Goal: Task Accomplishment & Management: Manage account settings

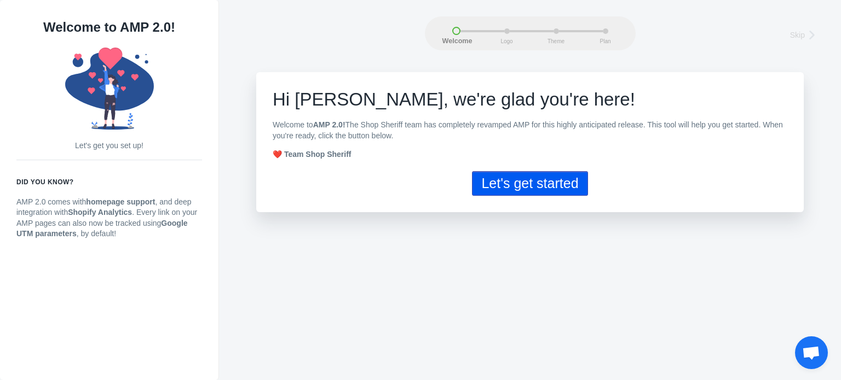
click at [541, 193] on button "Let's get started" at bounding box center [529, 183] width 115 height 25
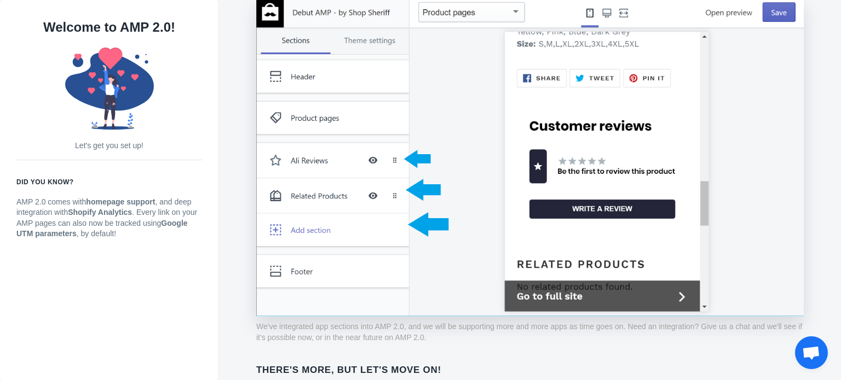
scroll to position [898, 0]
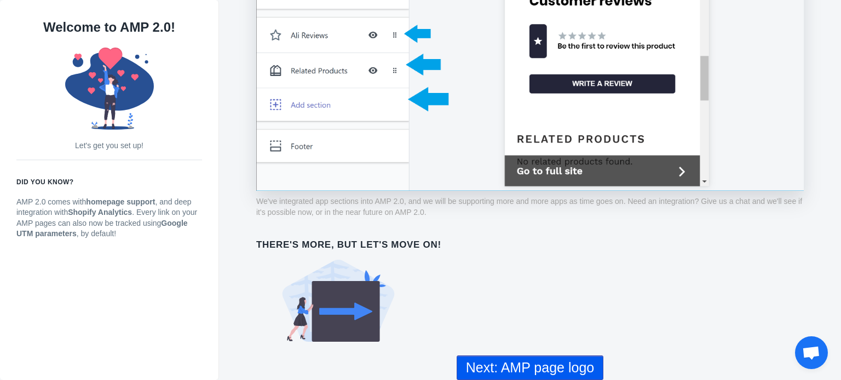
click at [547, 367] on button "Next: AMP page logo" at bounding box center [529, 368] width 147 height 25
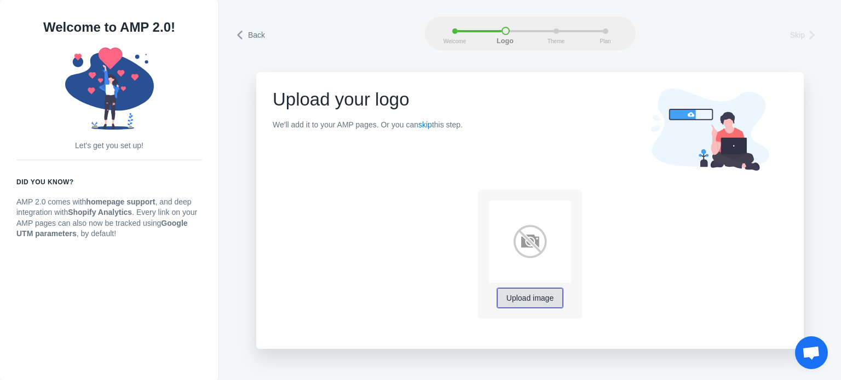
click at [531, 300] on span "Upload image" at bounding box center [529, 298] width 47 height 9
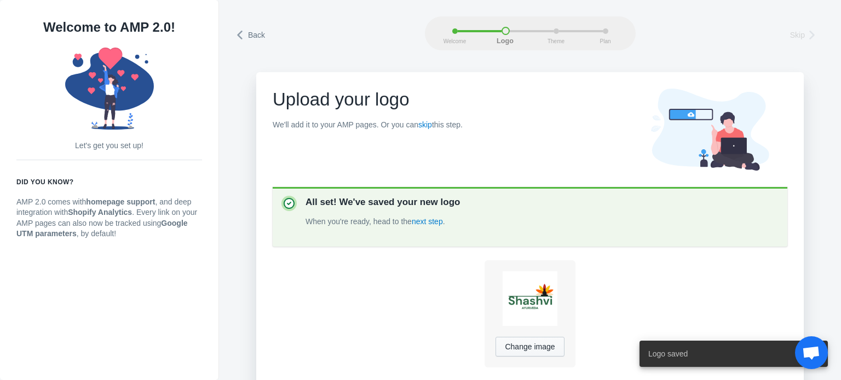
scroll to position [44, 0]
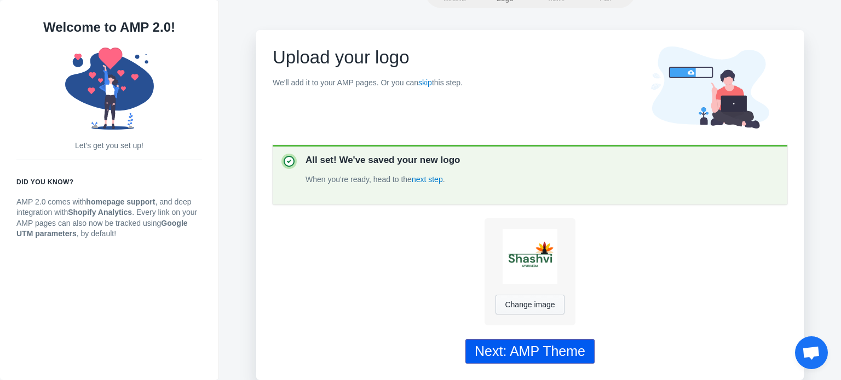
click at [532, 356] on div "Next: AMP Theme" at bounding box center [530, 352] width 111 height 16
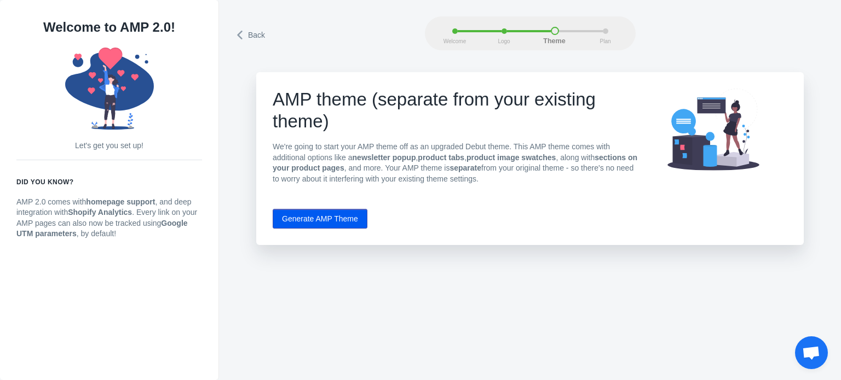
click at [326, 223] on button "Generate AMP Theme" at bounding box center [320, 219] width 95 height 20
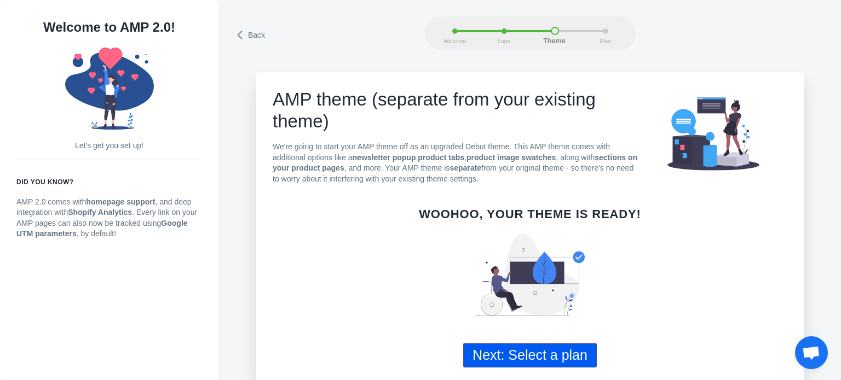
scroll to position [5, 0]
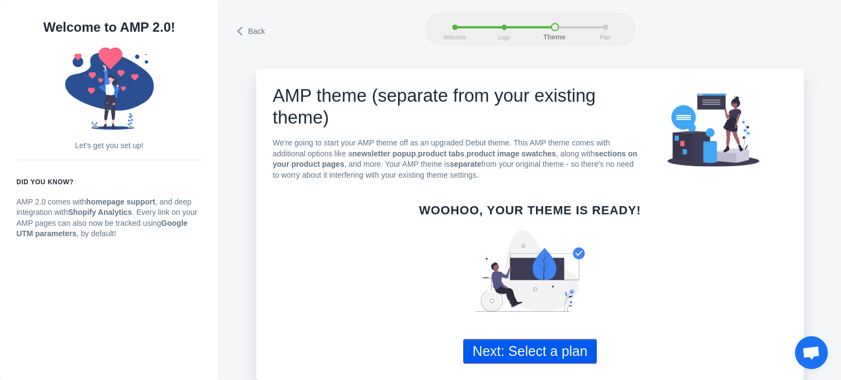
click at [519, 354] on button "Next: Select a plan" at bounding box center [530, 351] width 134 height 25
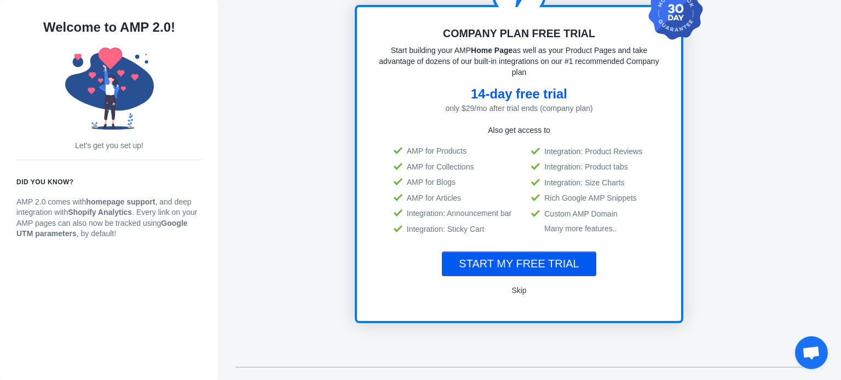
scroll to position [118, 0]
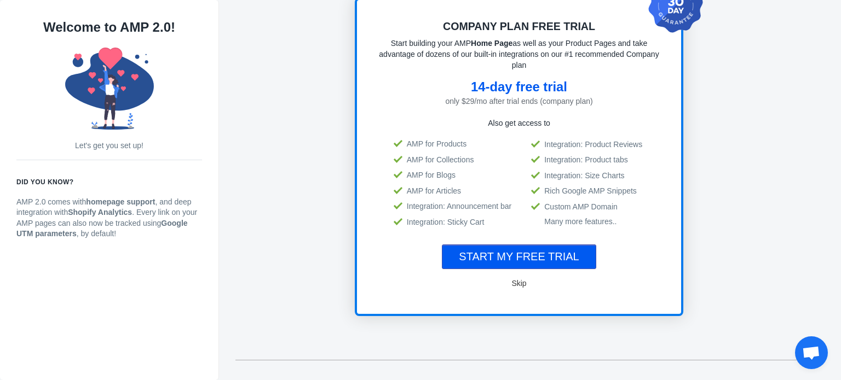
click at [527, 262] on button "START MY FREE TRIAL" at bounding box center [519, 257] width 154 height 25
click at [523, 279] on span "Skip" at bounding box center [518, 283] width 15 height 9
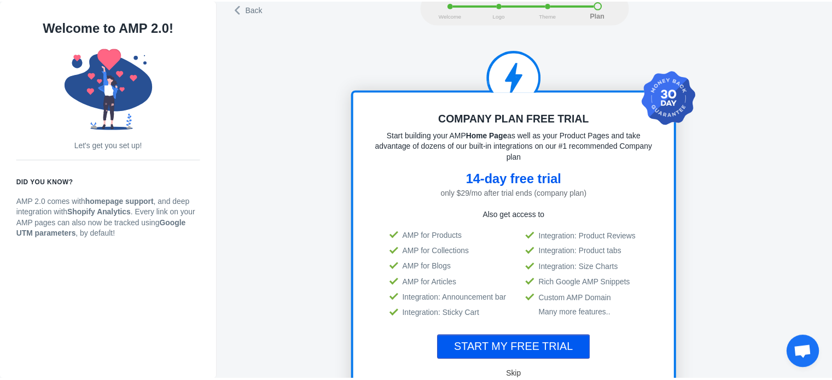
scroll to position [0, 0]
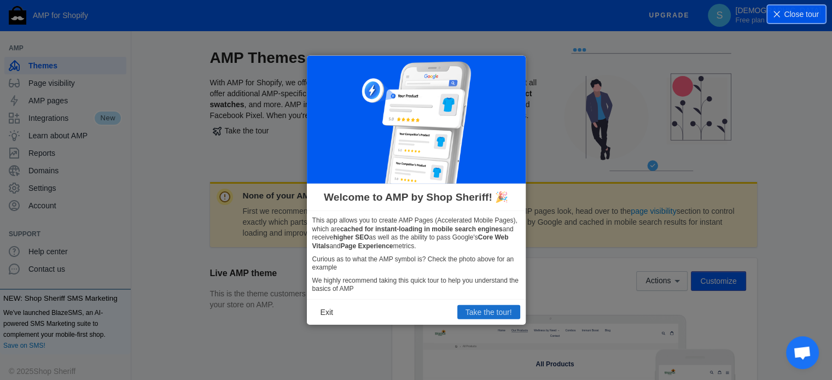
click at [485, 310] on button "Take the tour!" at bounding box center [489, 312] width 63 height 14
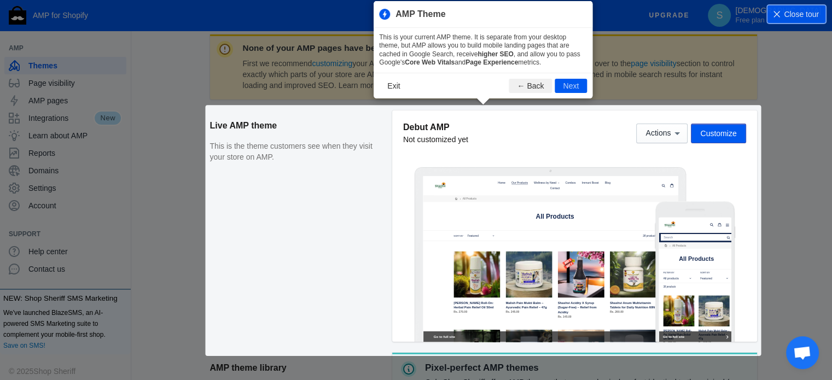
scroll to position [149, 0]
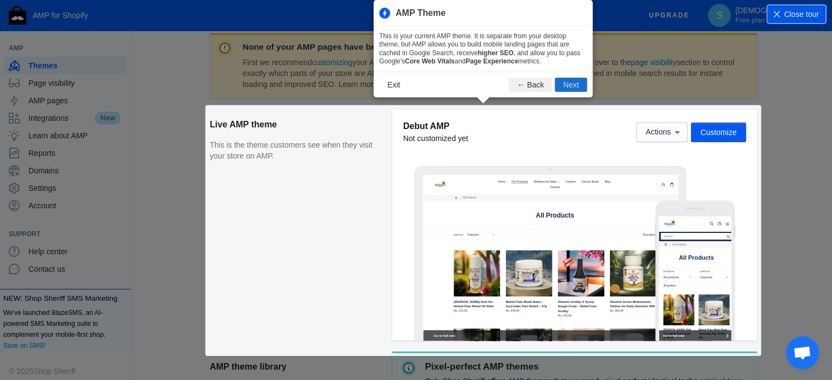
click at [571, 86] on button "Next" at bounding box center [571, 85] width 32 height 14
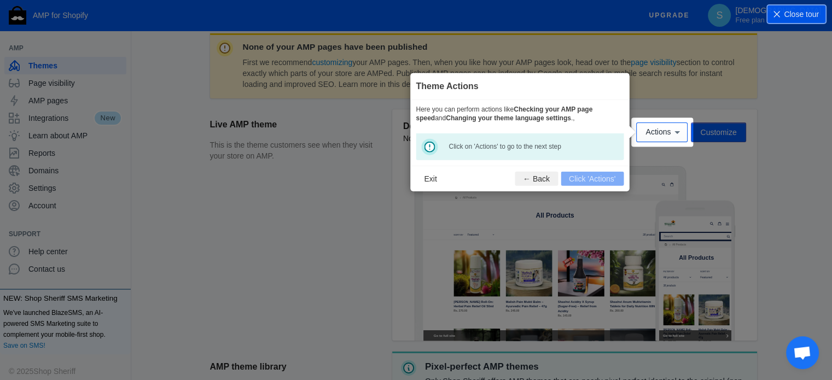
scroll to position [161, 0]
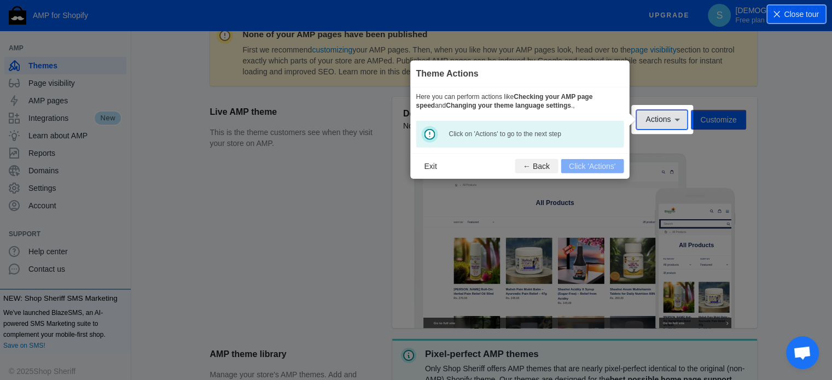
click at [668, 118] on span "Actions" at bounding box center [658, 119] width 25 height 9
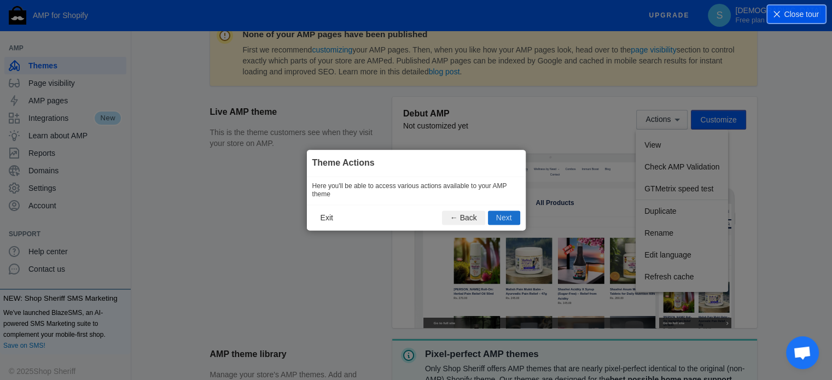
click at [505, 219] on button "Next" at bounding box center [504, 218] width 32 height 14
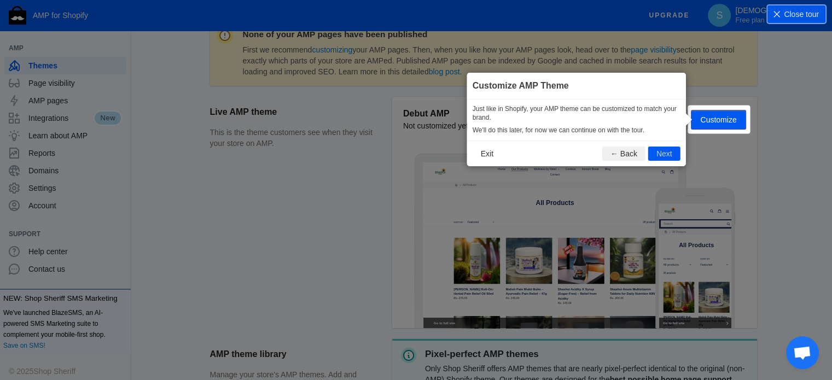
scroll to position [162, 0]
click at [722, 125] on div "Actions Customize" at bounding box center [691, 119] width 109 height 20
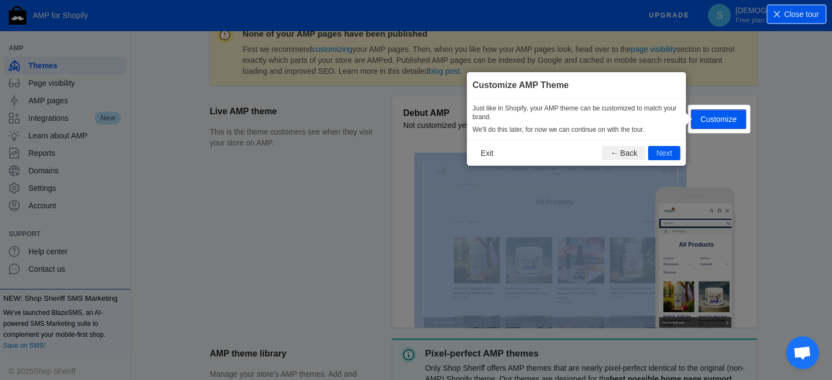
click at [722, 125] on div "Actions Customize" at bounding box center [691, 119] width 109 height 20
click at [663, 155] on button "Next" at bounding box center [665, 153] width 32 height 14
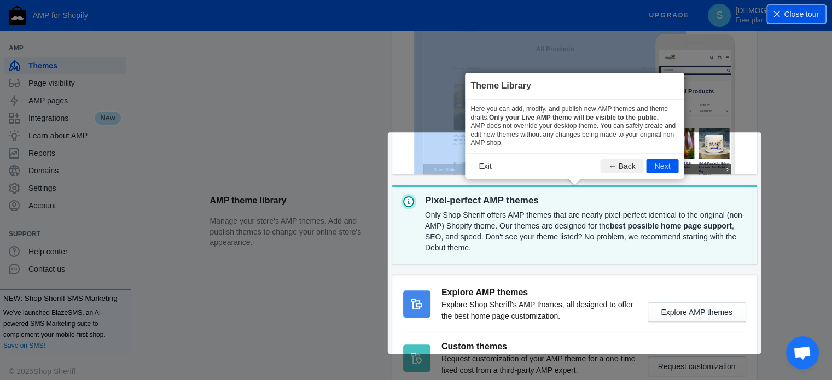
scroll to position [383, 0]
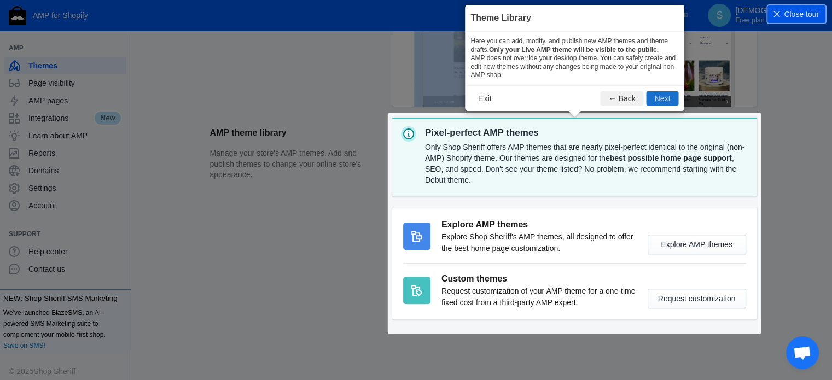
click at [668, 100] on button "Next" at bounding box center [663, 98] width 32 height 14
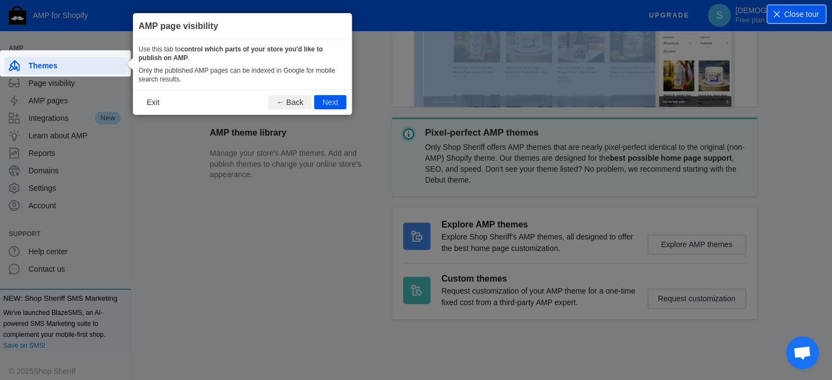
scroll to position [20, 0]
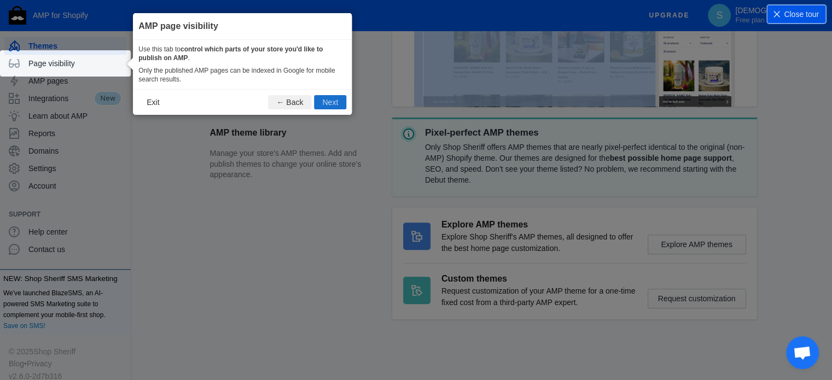
click at [334, 106] on button "Next" at bounding box center [330, 102] width 32 height 14
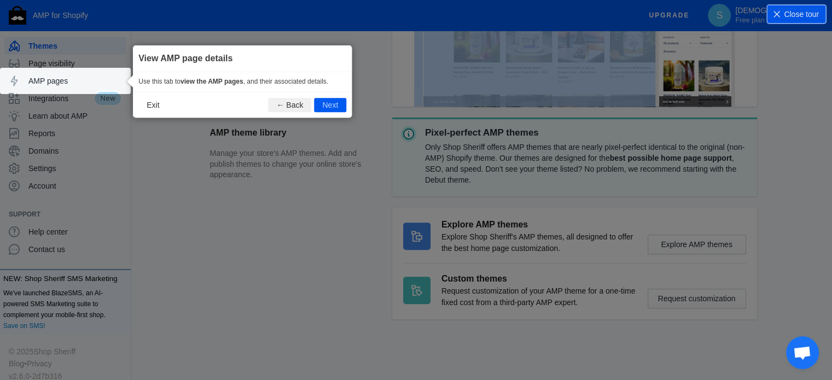
click at [334, 106] on button "Next" at bounding box center [330, 105] width 32 height 14
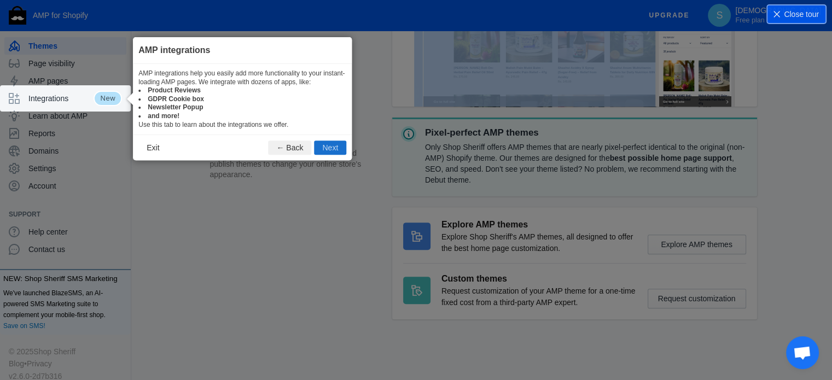
click at [327, 143] on button "Next" at bounding box center [330, 148] width 32 height 14
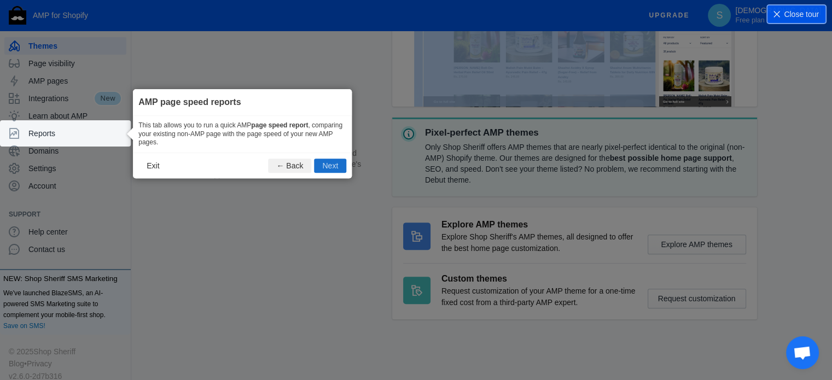
click at [335, 164] on button "Next" at bounding box center [330, 166] width 32 height 14
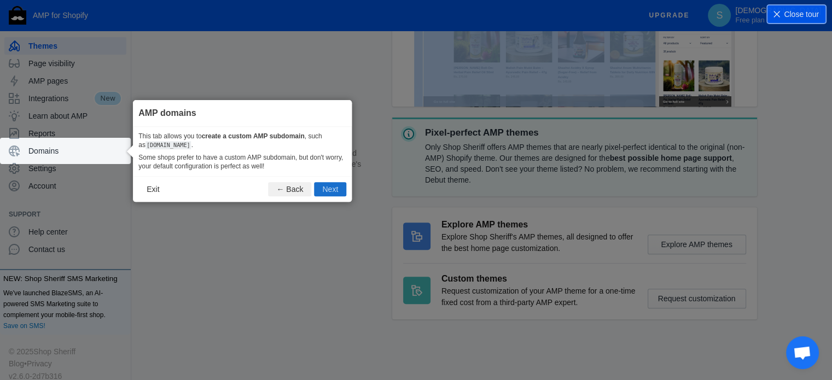
click at [333, 187] on button "Next" at bounding box center [330, 190] width 32 height 14
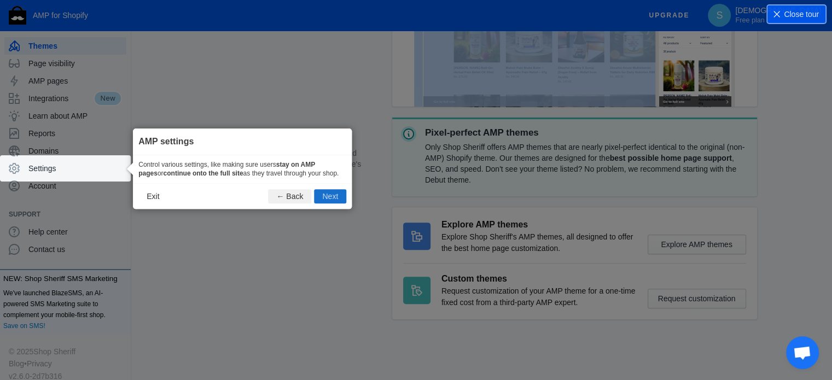
click at [332, 199] on button "Next" at bounding box center [330, 196] width 32 height 14
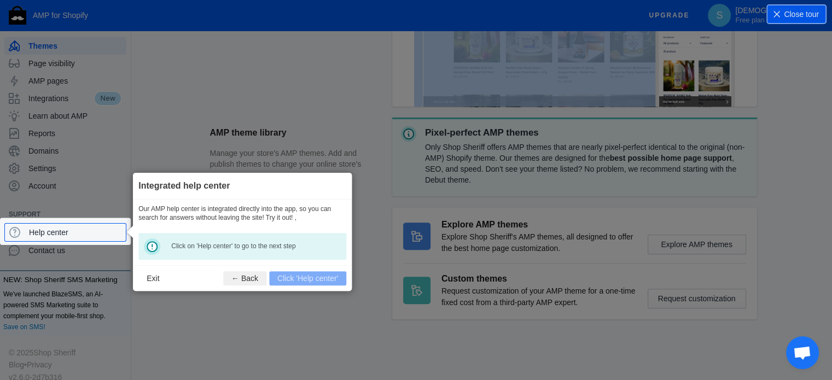
scroll to position [20, 0]
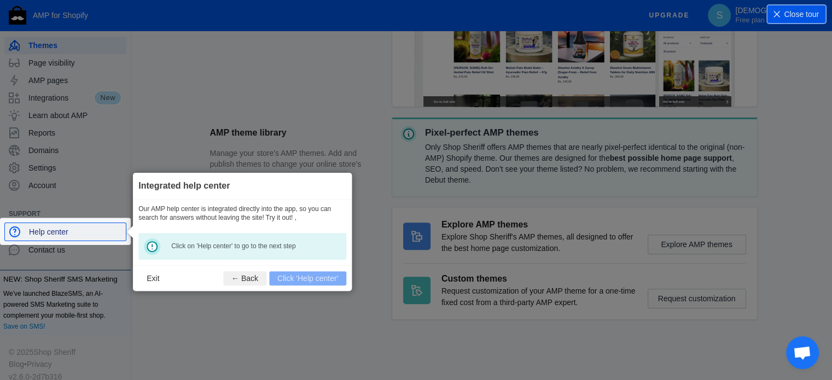
click at [122, 235] on link "Help center" at bounding box center [65, 232] width 122 height 19
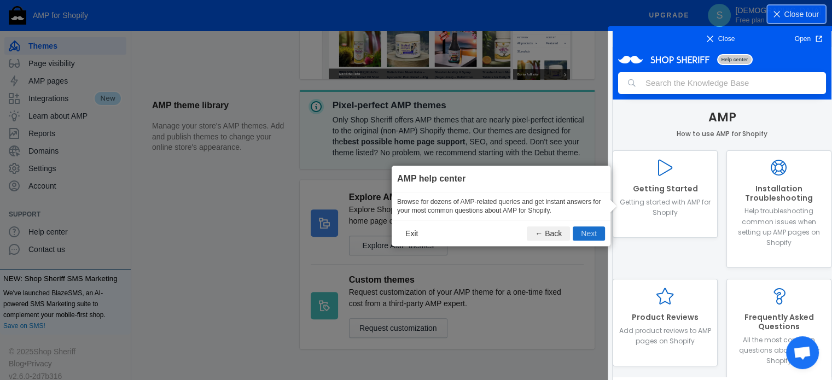
scroll to position [0, 0]
click at [593, 233] on button "Next" at bounding box center [589, 234] width 32 height 14
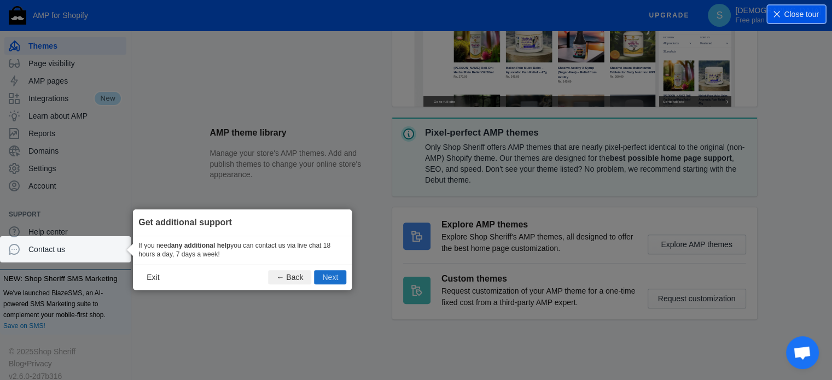
click at [334, 273] on button "Next" at bounding box center [330, 277] width 32 height 14
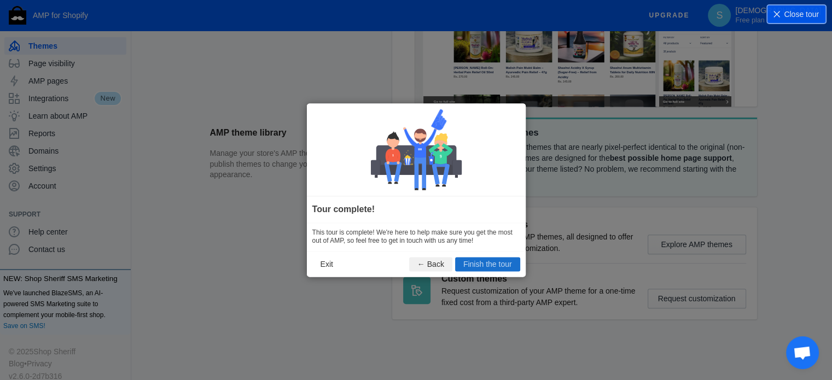
click at [489, 264] on button "Finish the tour" at bounding box center [487, 264] width 65 height 14
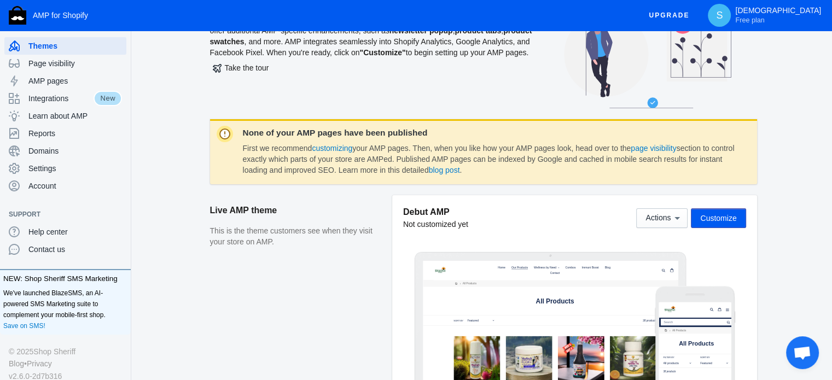
scroll to position [47, 0]
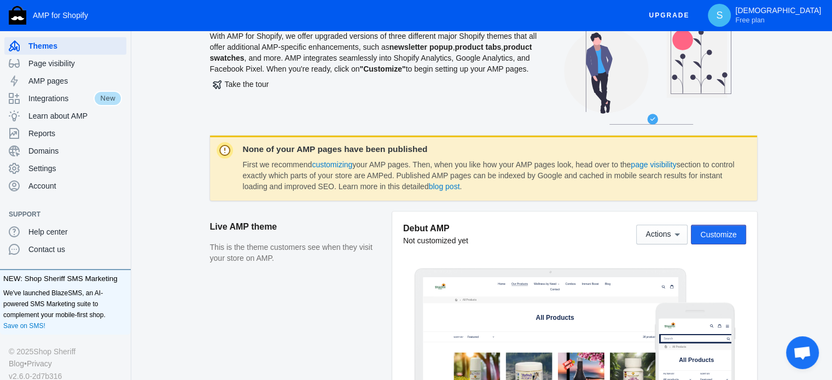
click at [727, 236] on span "Customize" at bounding box center [719, 234] width 36 height 9
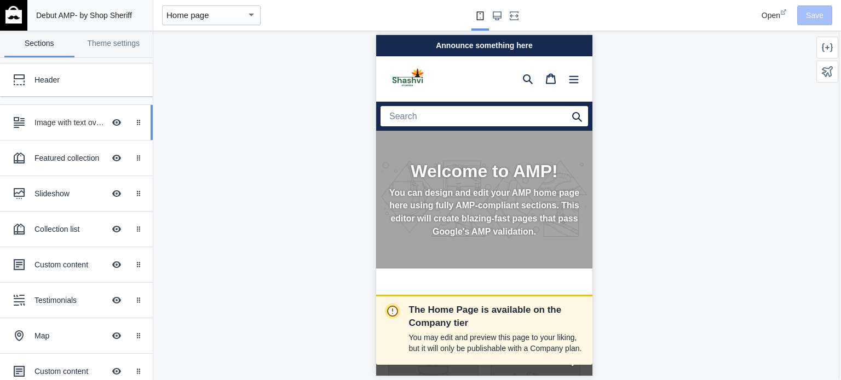
click at [57, 130] on div "Image with text overlay Hide Image with text overlay" at bounding box center [68, 123] width 120 height 24
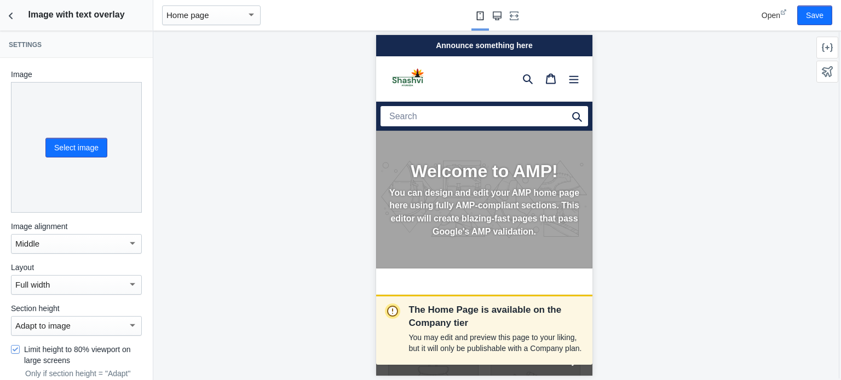
click at [497, 17] on use "Large screen" at bounding box center [497, 15] width 9 height 9
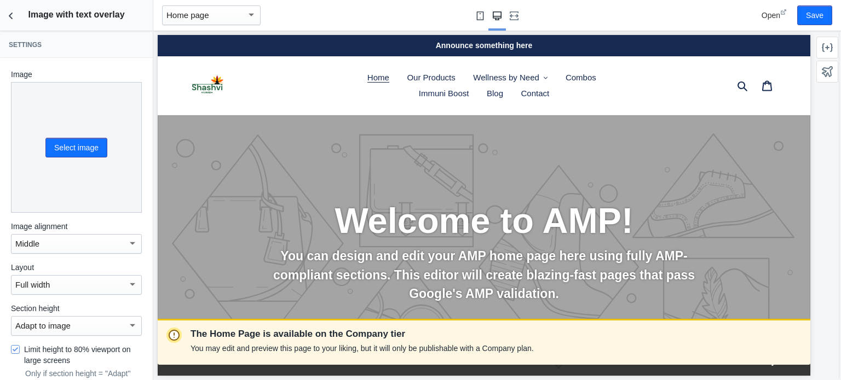
click at [482, 19] on use "Small screen" at bounding box center [480, 15] width 7 height 9
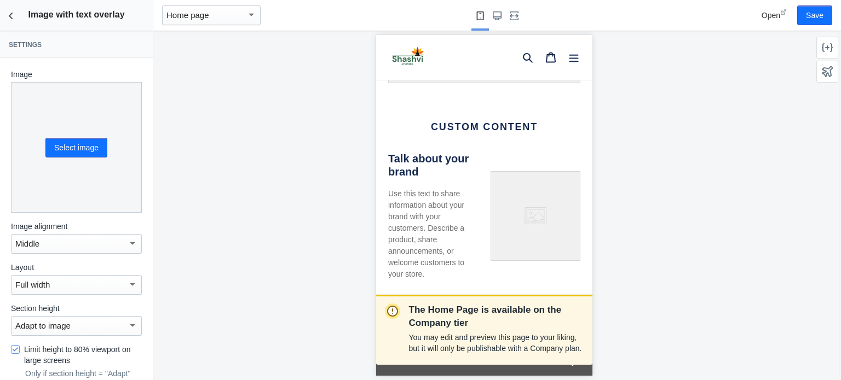
scroll to position [2215, 0]
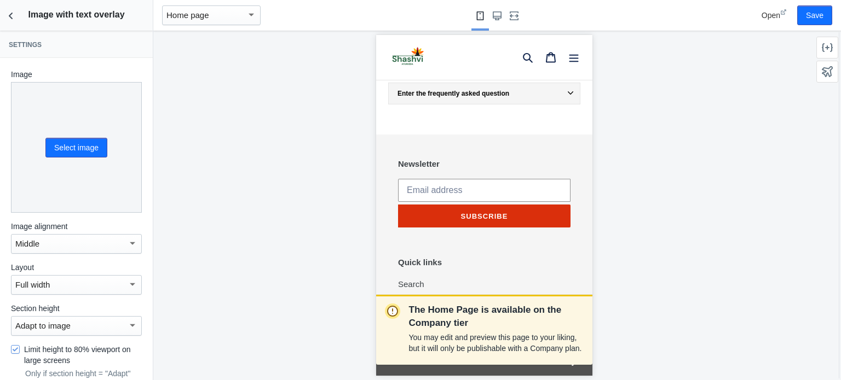
click at [784, 11] on use at bounding box center [782, 11] width 5 height 5
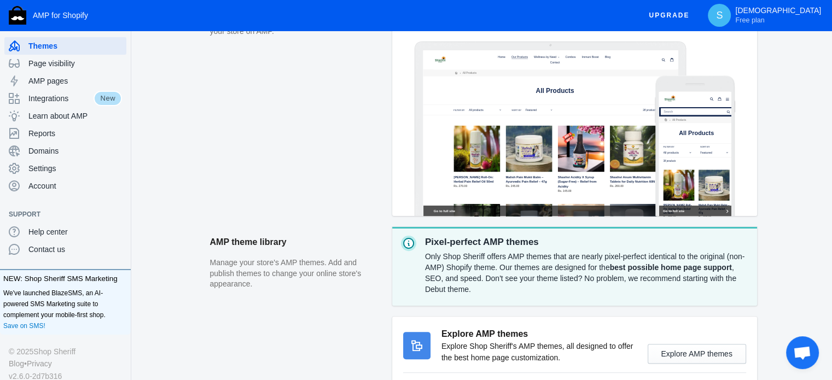
scroll to position [273, 0]
click at [691, 148] on icon at bounding box center [695, 154] width 20 height 20
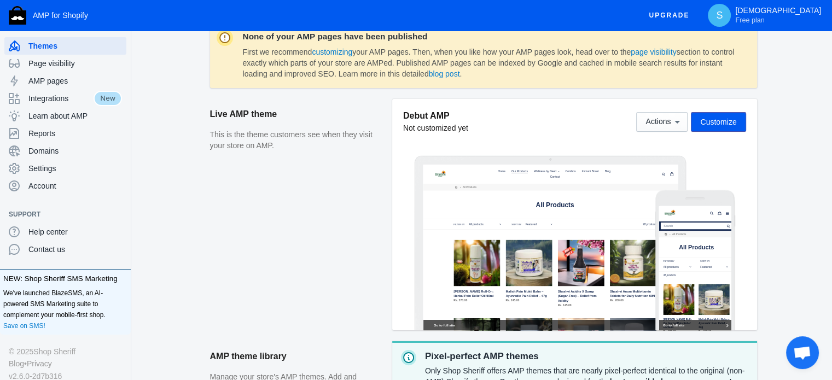
scroll to position [0, 0]
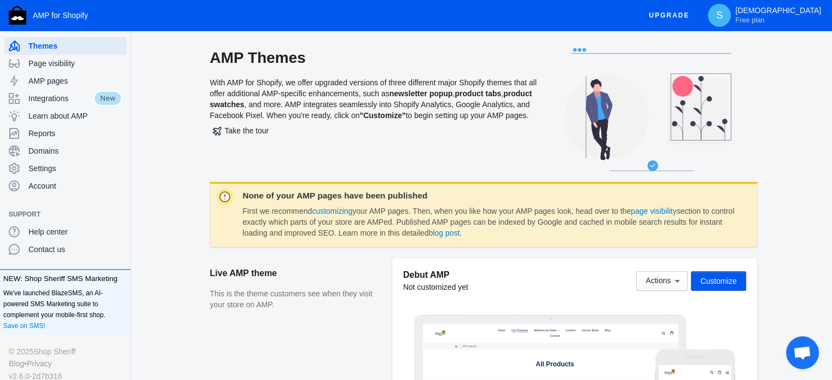
click at [536, 275] on div "Debut AMP Not customized yet Actions Customize" at bounding box center [574, 281] width 343 height 24
click at [62, 82] on span "AMP pages" at bounding box center [75, 81] width 94 height 11
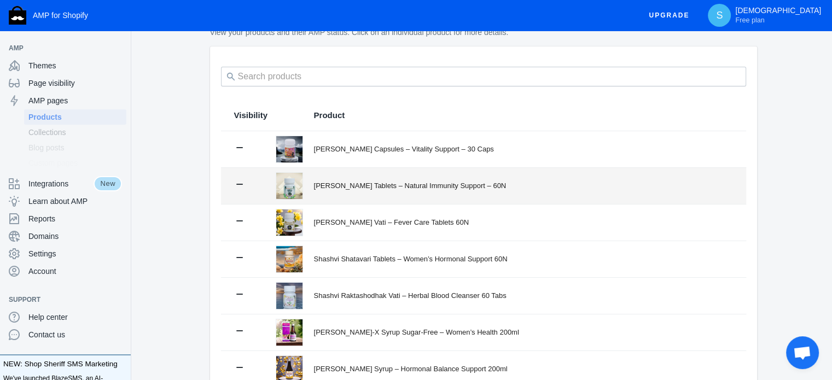
scroll to position [264, 0]
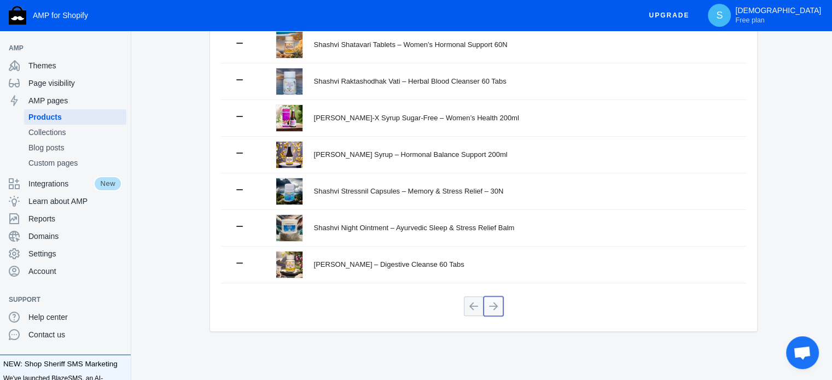
click at [497, 309] on button at bounding box center [494, 307] width 20 height 20
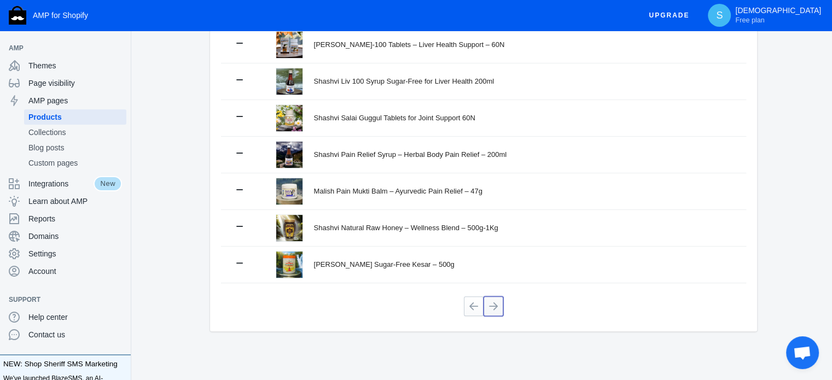
click at [490, 306] on button at bounding box center [494, 307] width 20 height 20
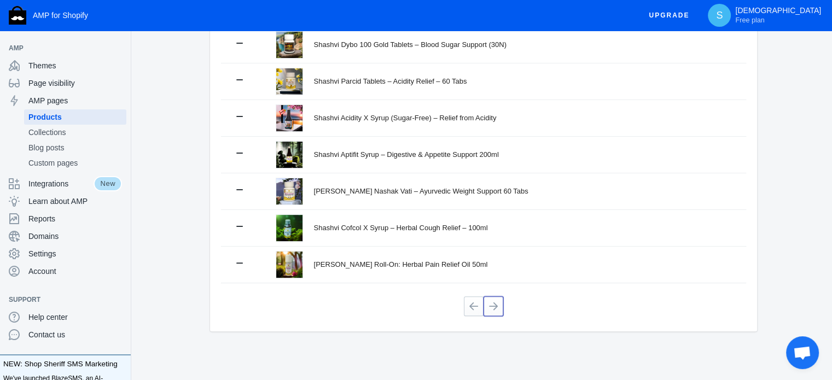
click at [490, 306] on button at bounding box center [494, 307] width 20 height 20
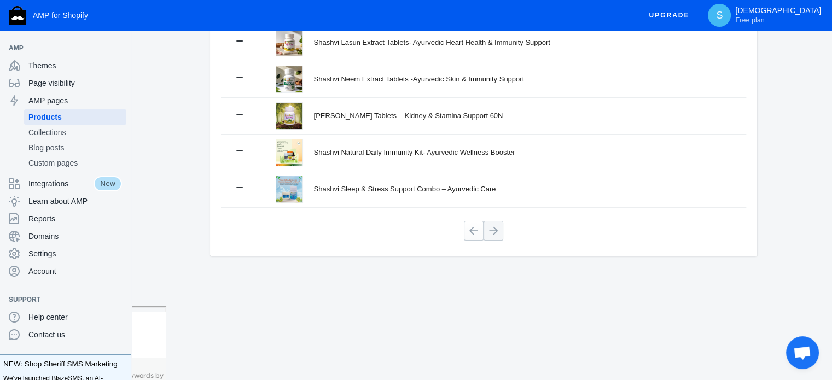
scroll to position [191, 0]
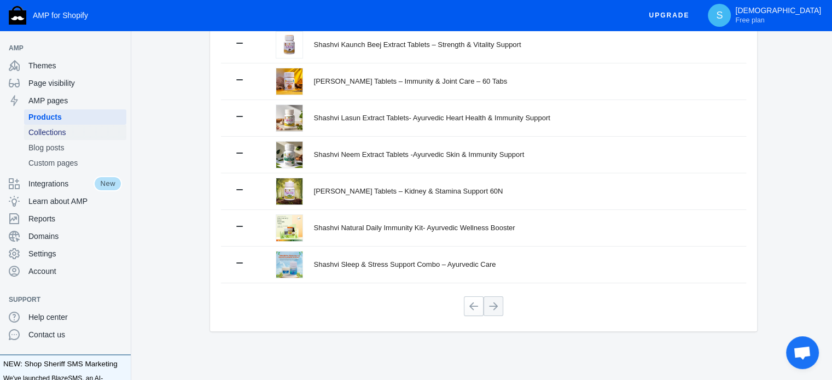
click at [50, 132] on span "Collections" at bounding box center [75, 132] width 94 height 11
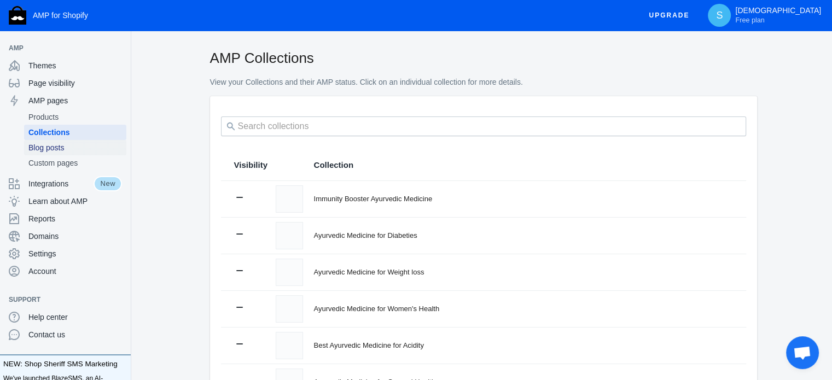
click at [44, 149] on span "Blog posts" at bounding box center [75, 147] width 94 height 11
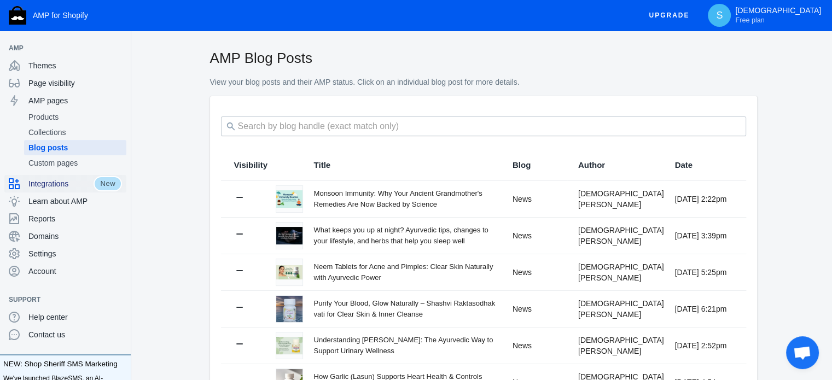
click at [66, 186] on span "Integrations" at bounding box center [60, 183] width 65 height 11
click at [88, 187] on span "Integrations" at bounding box center [60, 183] width 65 height 11
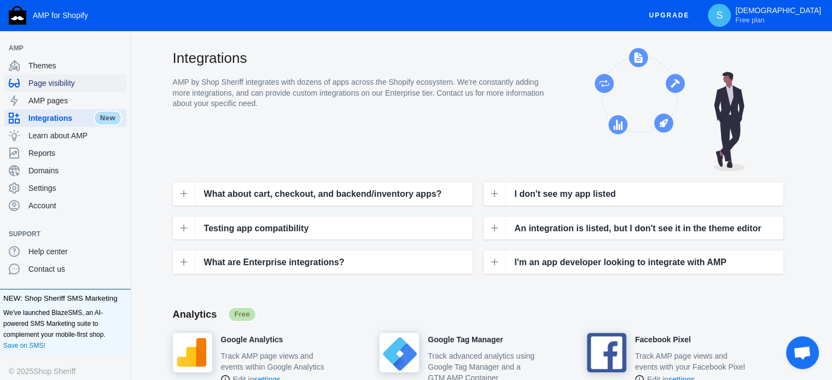
click at [54, 81] on span "Page visibility" at bounding box center [75, 83] width 94 height 11
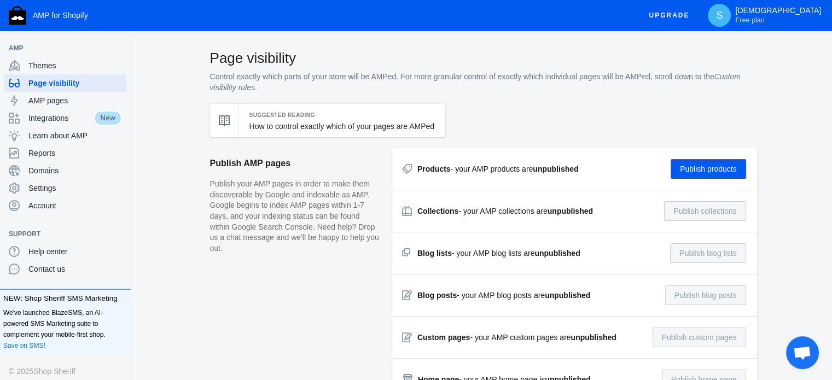
click at [705, 172] on button "Publish products" at bounding box center [709, 169] width 76 height 20
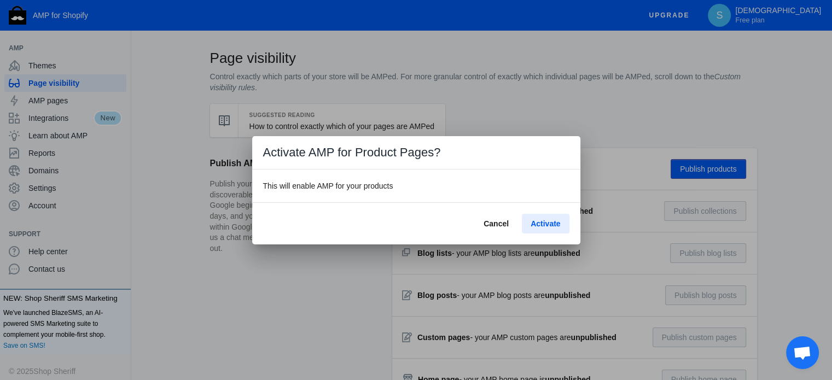
click at [543, 223] on span "Activate" at bounding box center [546, 223] width 30 height 9
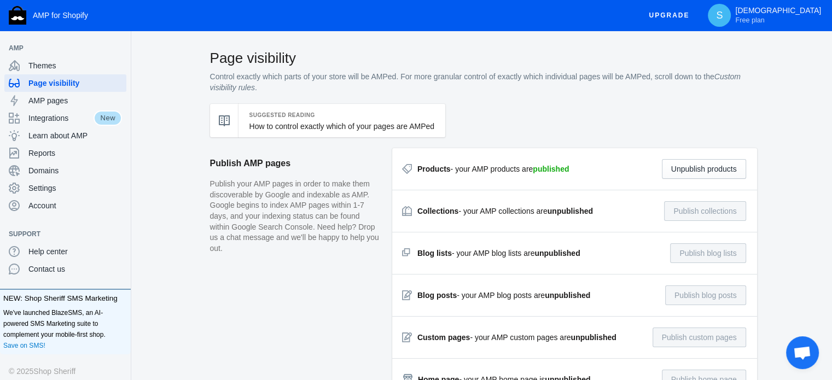
scroll to position [177, 0]
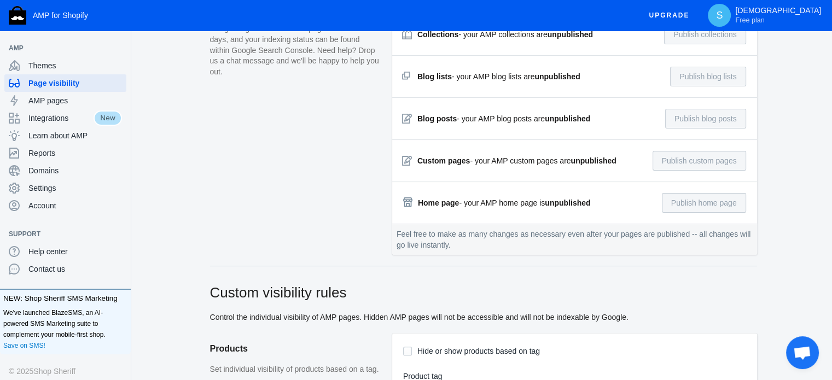
click at [496, 204] on div "Home page - your AMP home page is unpublished" at bounding box center [504, 203] width 173 height 11
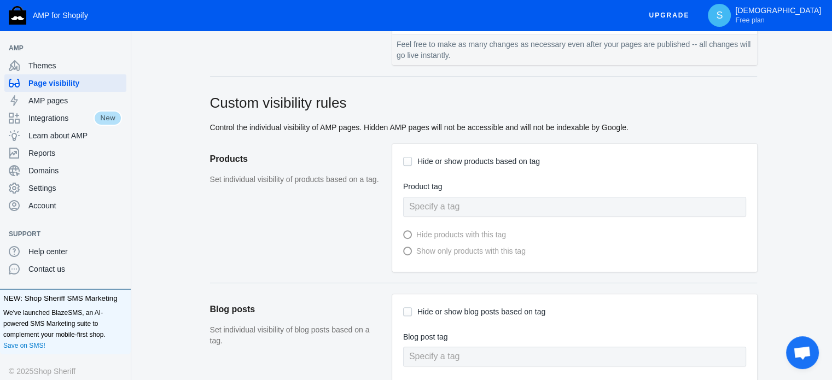
scroll to position [372, 0]
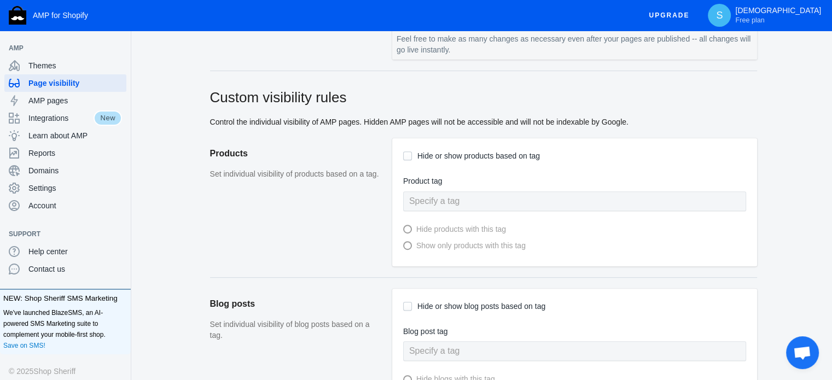
click at [409, 155] on input "Hide or show products based on tag" at bounding box center [407, 156] width 9 height 9
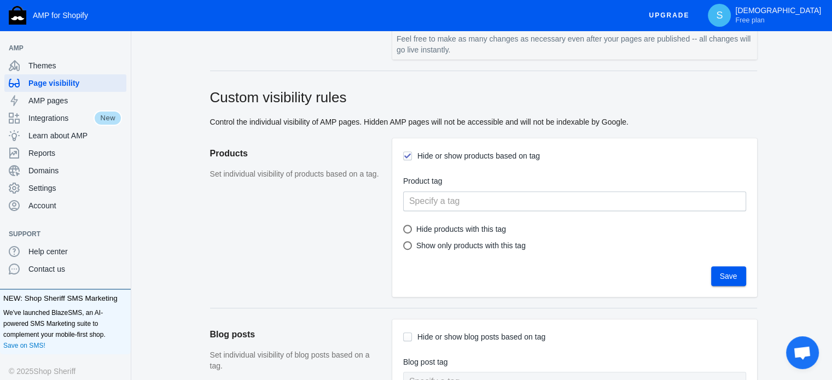
click at [409, 155] on input "Hide or show products based on tag" at bounding box center [407, 156] width 9 height 9
checkbox input "false"
click at [339, 246] on aside "Products Set individual visibility of products based on a tag." at bounding box center [301, 223] width 182 height 170
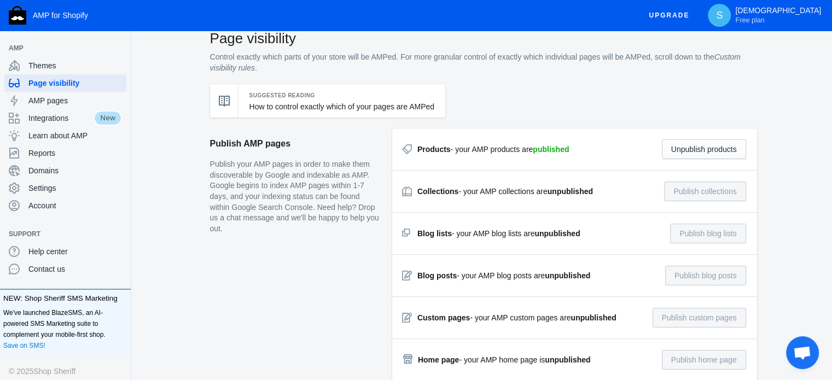
scroll to position [0, 0]
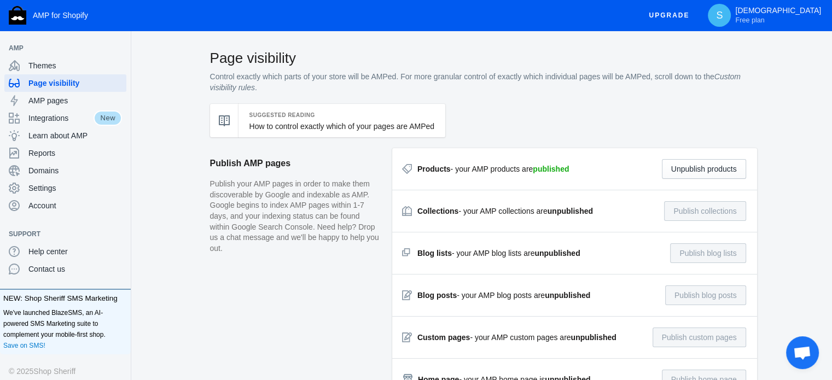
click at [472, 212] on div "Collections - your AMP collections are unpublished" at bounding box center [506, 211] width 176 height 11
click at [438, 216] on strong "Collections" at bounding box center [438, 211] width 41 height 9
click at [37, 101] on span "AMP pages" at bounding box center [75, 100] width 94 height 11
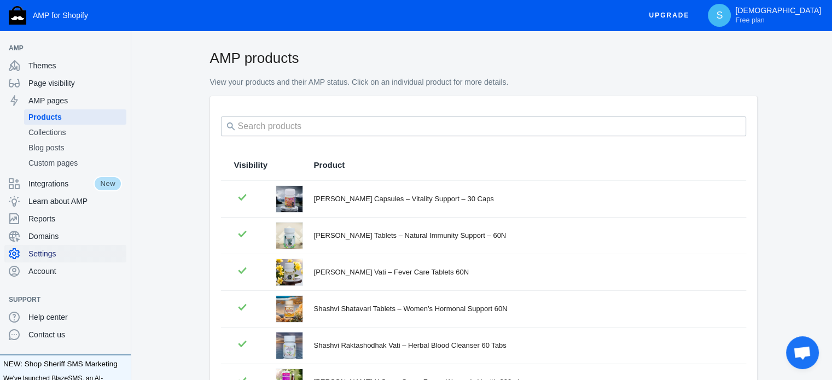
click at [53, 255] on span "Settings" at bounding box center [75, 253] width 94 height 11
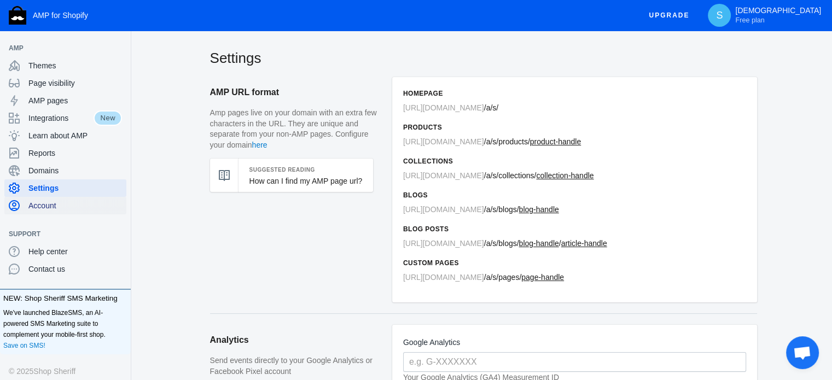
click at [35, 207] on span "Account" at bounding box center [75, 205] width 94 height 11
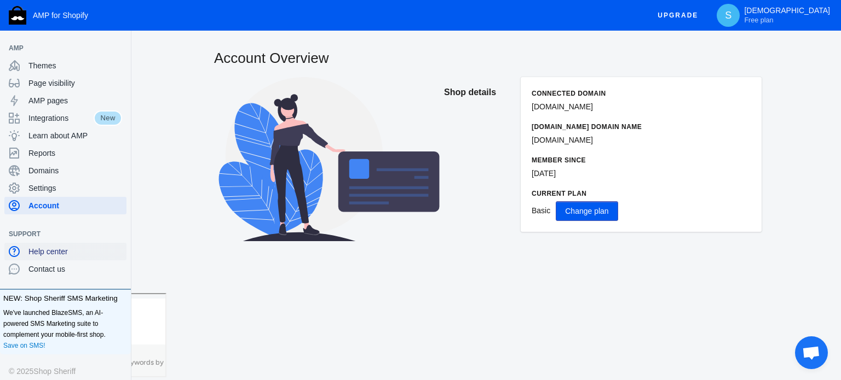
click at [48, 250] on span "Help center" at bounding box center [75, 251] width 94 height 11
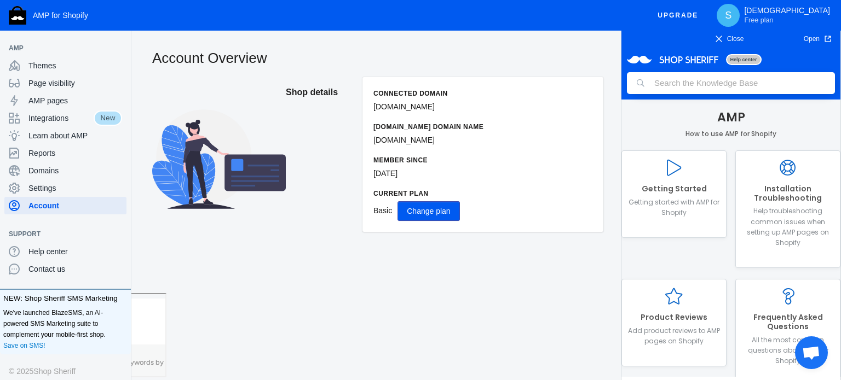
click at [716, 35] on icon at bounding box center [719, 39] width 8 height 8
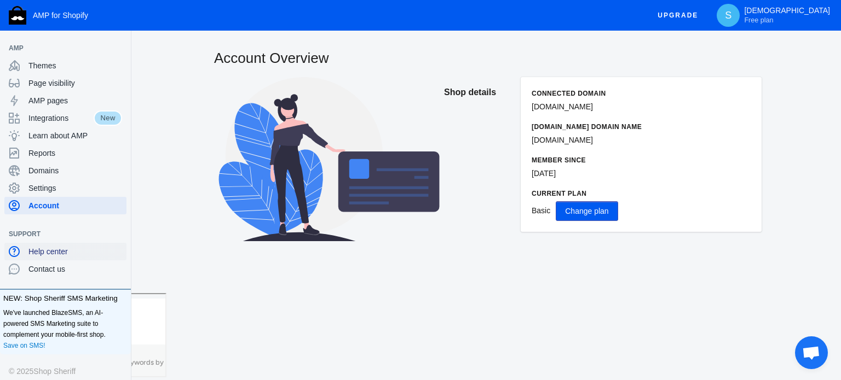
click at [87, 252] on span "Help center" at bounding box center [75, 251] width 94 height 11
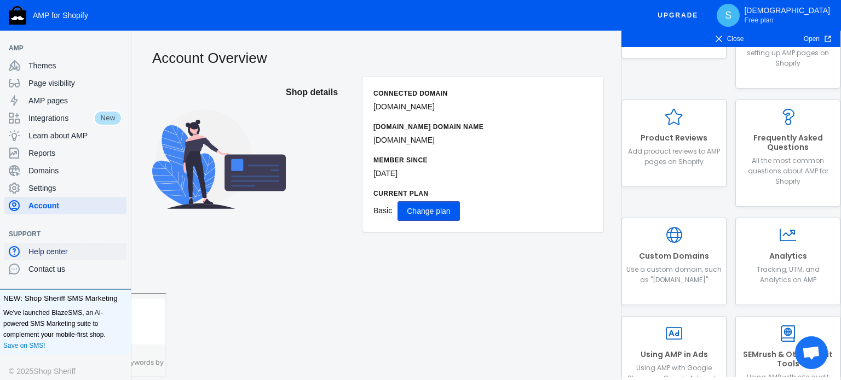
scroll to position [168, 0]
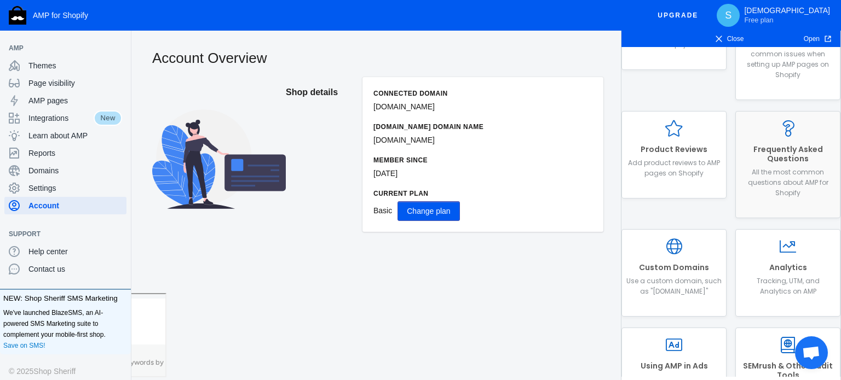
click at [789, 156] on h2 "Frequently Asked Questions" at bounding box center [787, 154] width 95 height 19
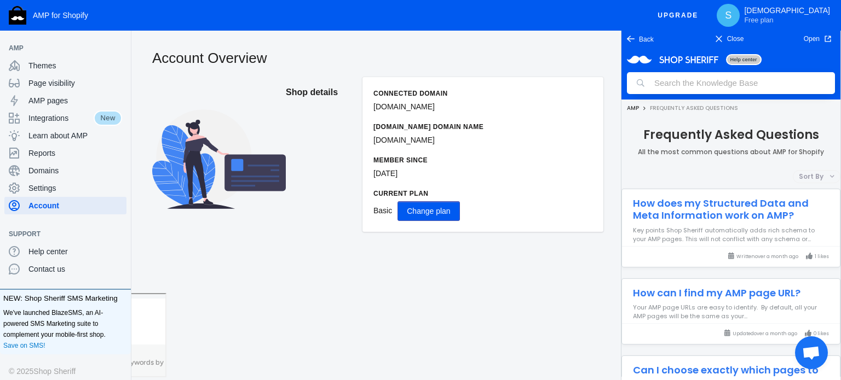
scroll to position [0, 0]
click at [689, 233] on p "Key points Shop Sheriff automatically adds rich schema to your AMP pages. This …" at bounding box center [731, 234] width 218 height 18
